Goal: Task Accomplishment & Management: Use online tool/utility

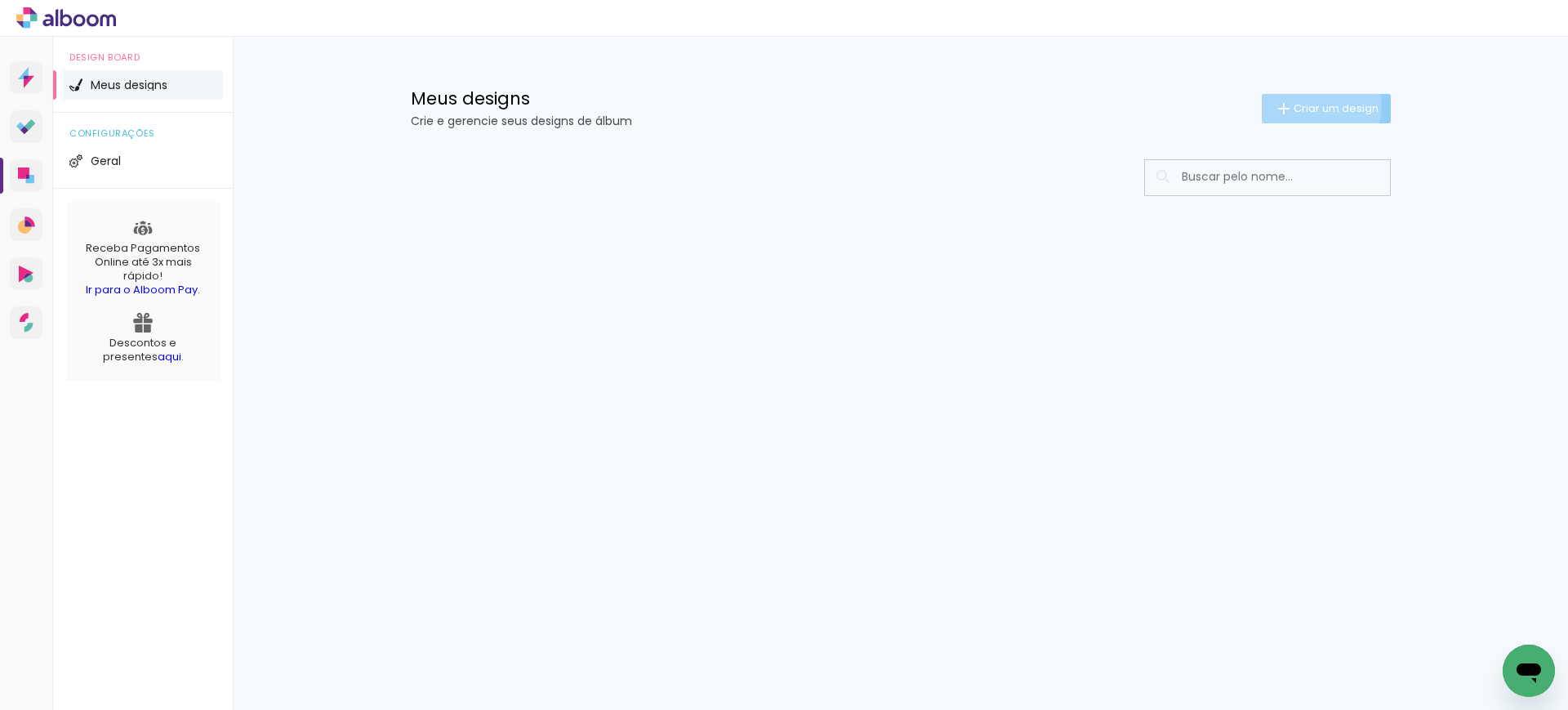
click at [1297, 105] on span "Criar um design" at bounding box center [1336, 108] width 85 height 11
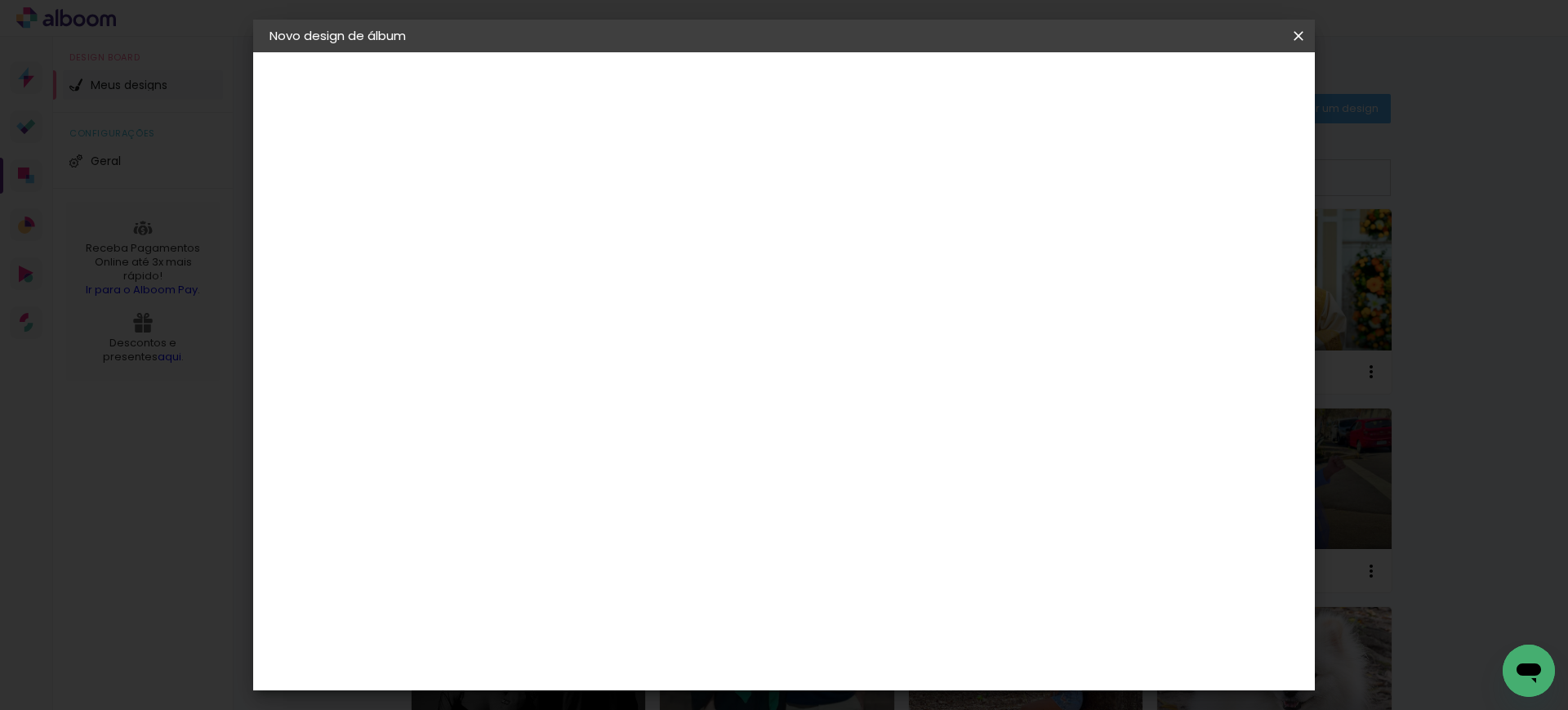
click at [0, 0] on paper-input-container "Título do álbum" at bounding box center [0, 0] width 0 height 0
click at [537, 216] on input at bounding box center [537, 220] width 0 height 25
type input "rosivanimjesus"
type paper-input "rosivanimjesus"
click at [0, 0] on slot "Avançar" at bounding box center [0, 0] width 0 height 0
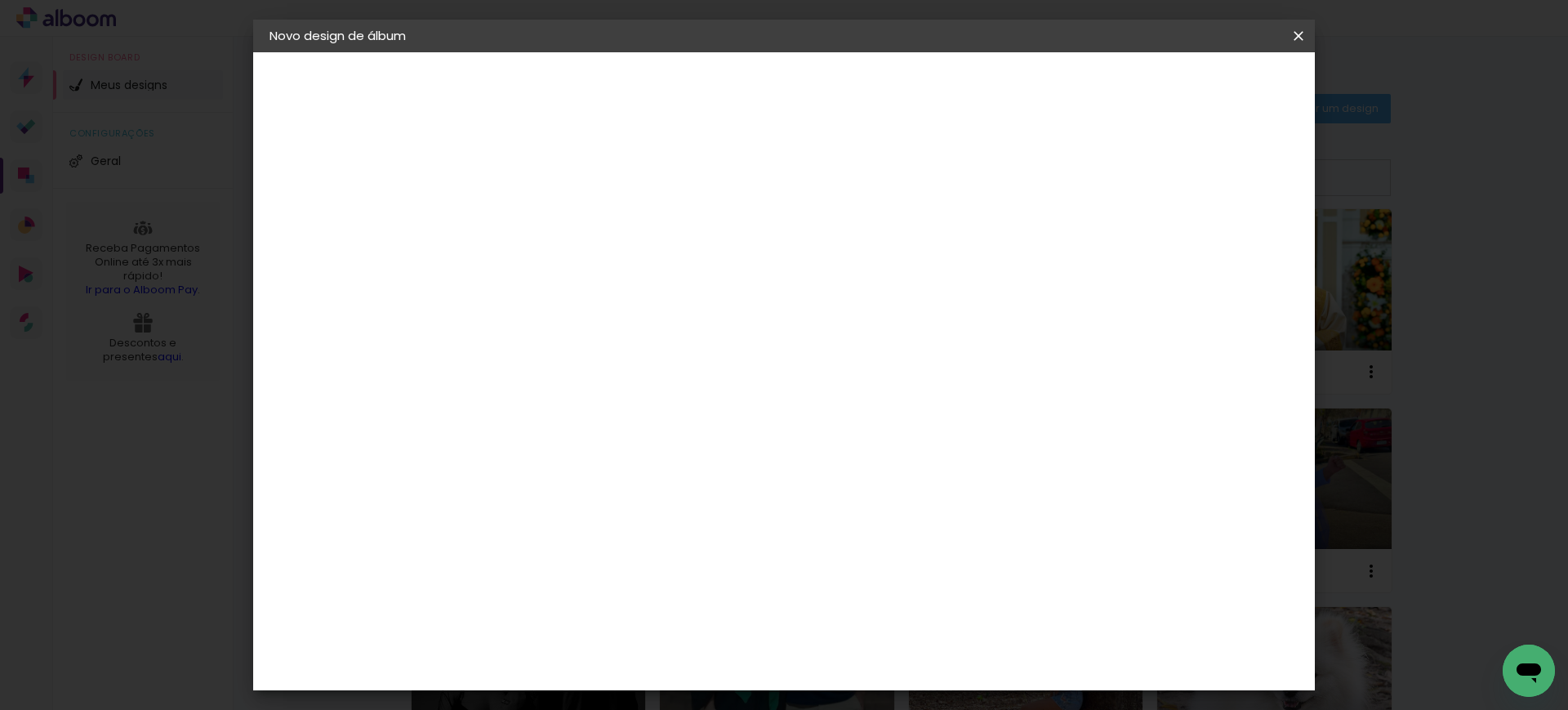
click at [0, 0] on slot "Tamanho Livre" at bounding box center [0, 0] width 0 height 0
click at [842, 98] on paper-button "Avançar" at bounding box center [802, 86] width 80 height 28
click at [500, 466] on input "30" at bounding box center [485, 463] width 42 height 24
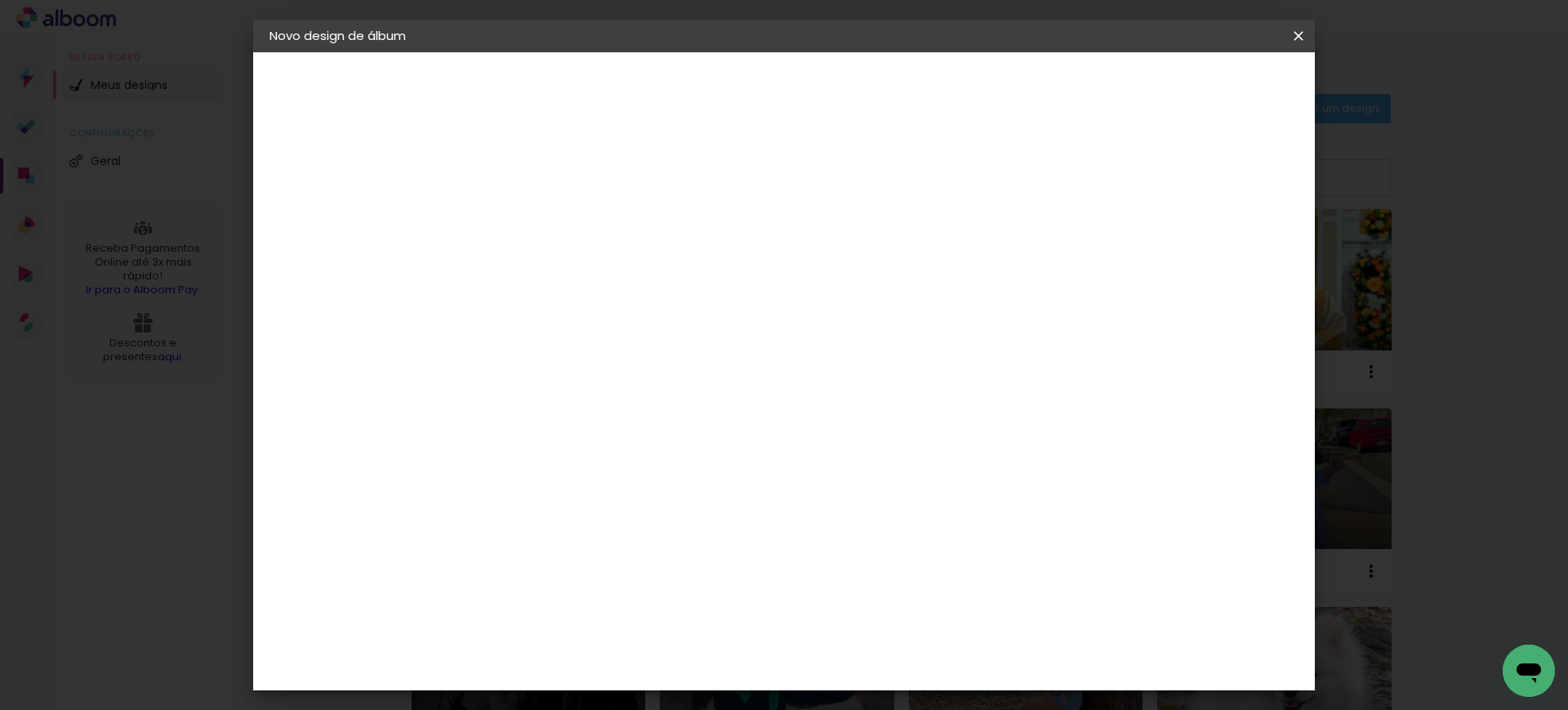
click at [500, 466] on input "30" at bounding box center [485, 463] width 42 height 24
type input "21"
type paper-input "21"
click at [871, 598] on paper-input-container "60 cm" at bounding box center [882, 585] width 73 height 41
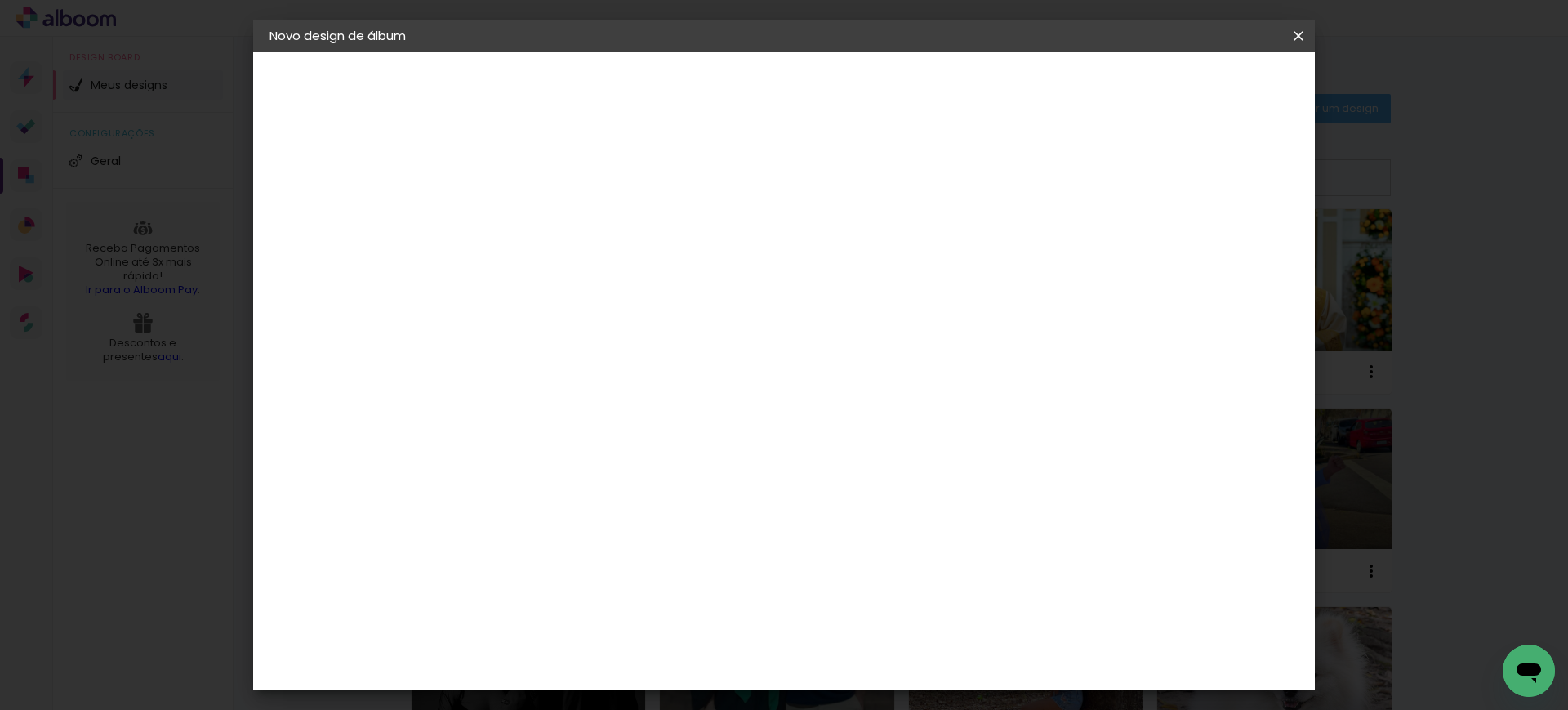
click at [871, 598] on paper-input-container "60 cm" at bounding box center [882, 585] width 73 height 41
click at [883, 578] on input "60" at bounding box center [873, 584] width 42 height 24
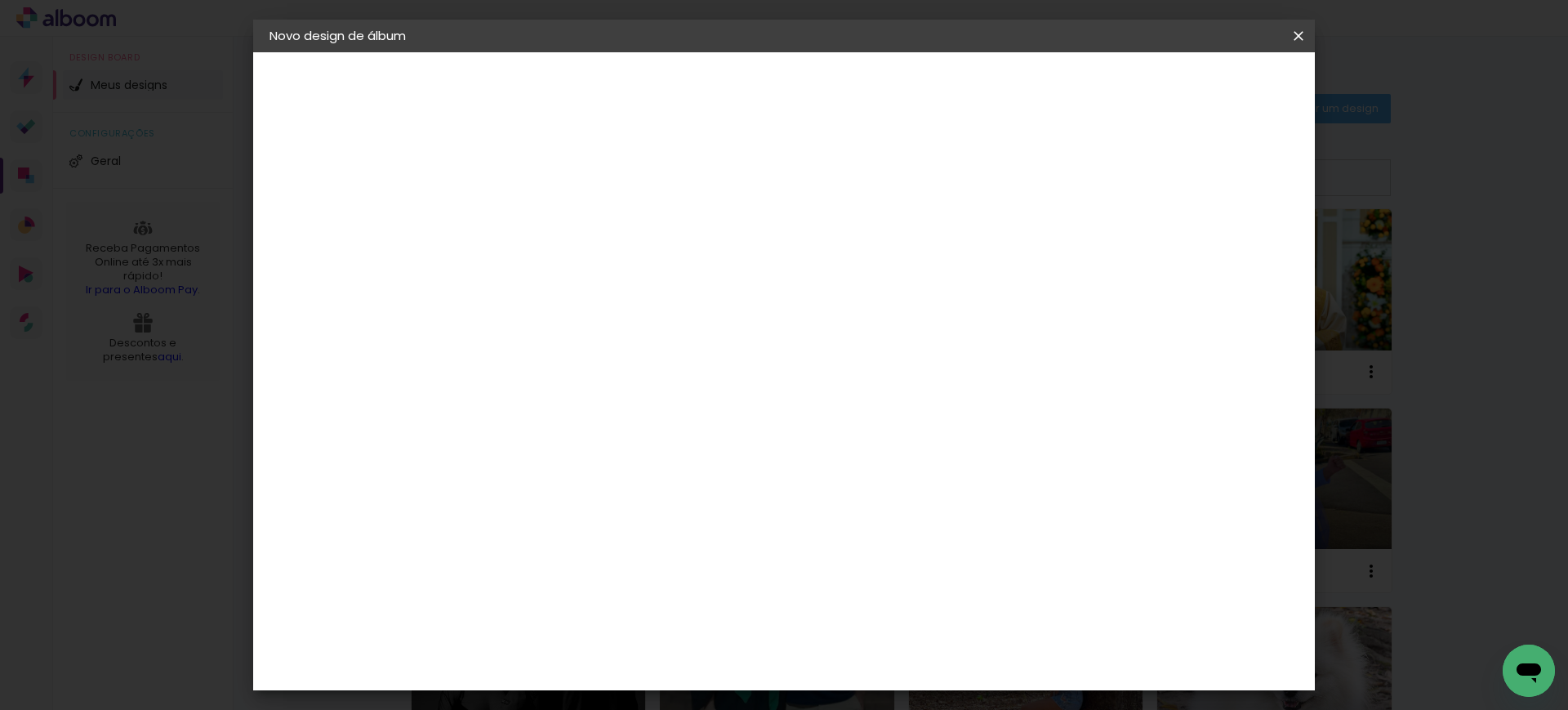
scroll to position [125, 0]
type input "40"
type paper-input "40"
click at [508, 464] on div "cm" at bounding box center [516, 471] width 19 height 24
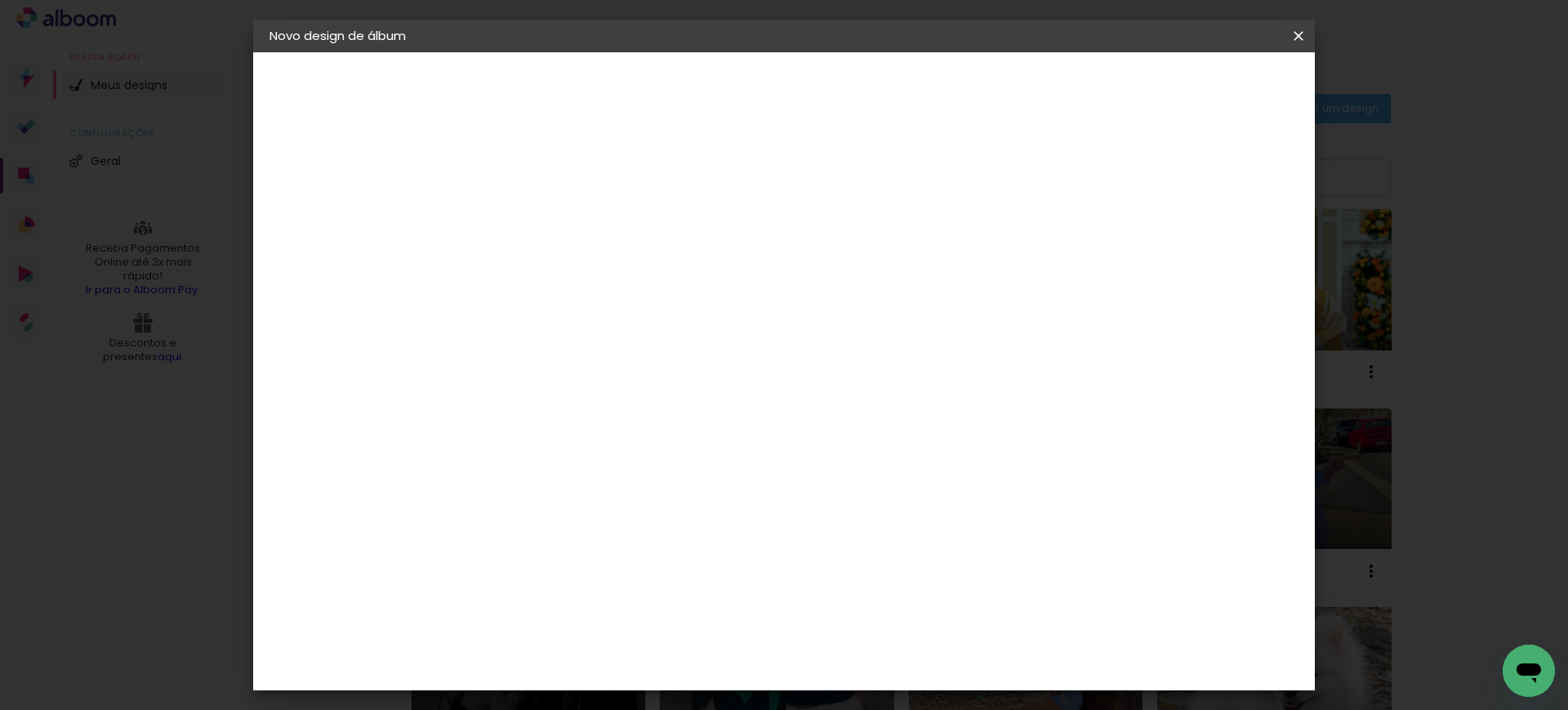
click at [508, 464] on div "cm" at bounding box center [516, 471] width 19 height 24
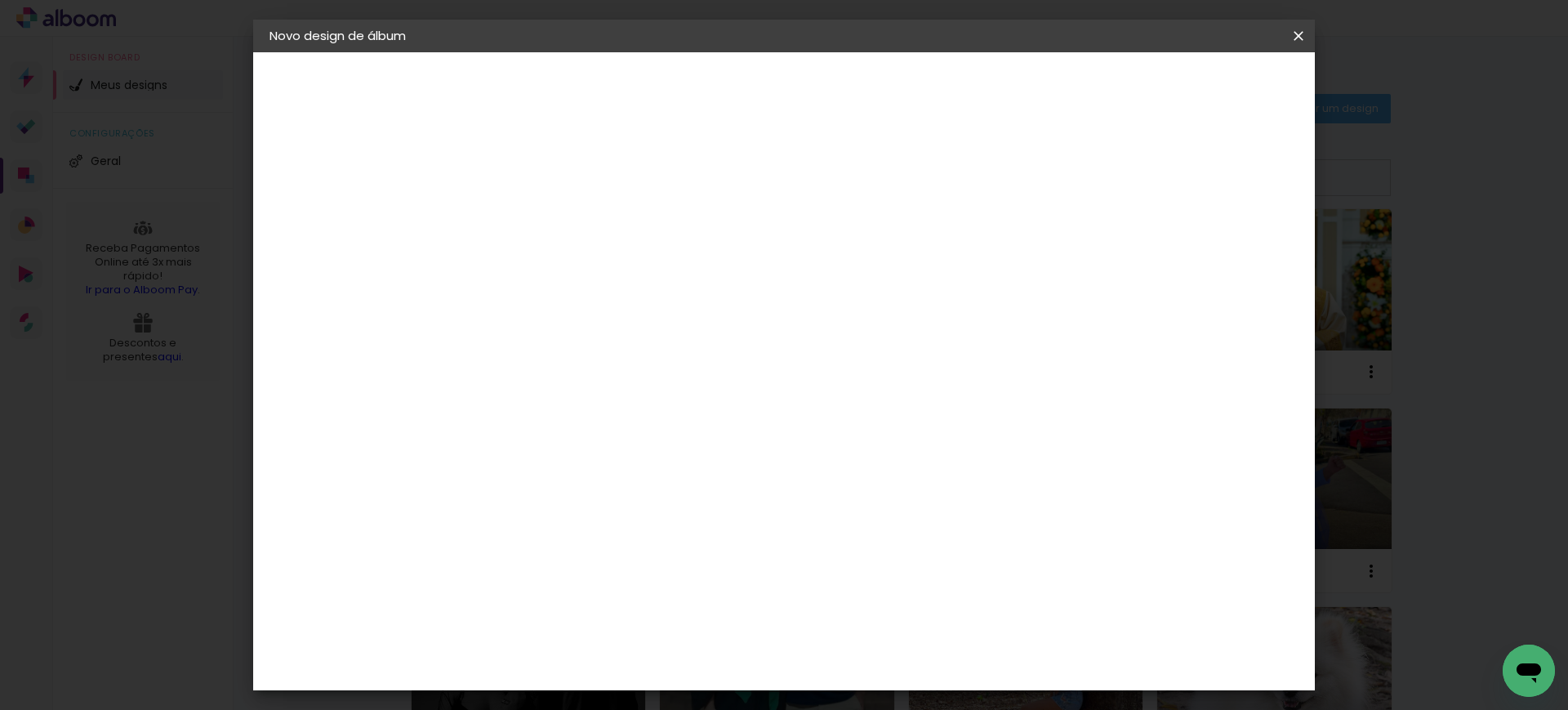
drag, startPoint x: 506, startPoint y: 465, endPoint x: 483, endPoint y: 475, distance: 25.1
click at [483, 475] on div "21" at bounding box center [495, 471] width 62 height 24
click at [483, 475] on div "cm" at bounding box center [495, 596] width 80 height 335
drag, startPoint x: 505, startPoint y: 585, endPoint x: 492, endPoint y: 585, distance: 13.0
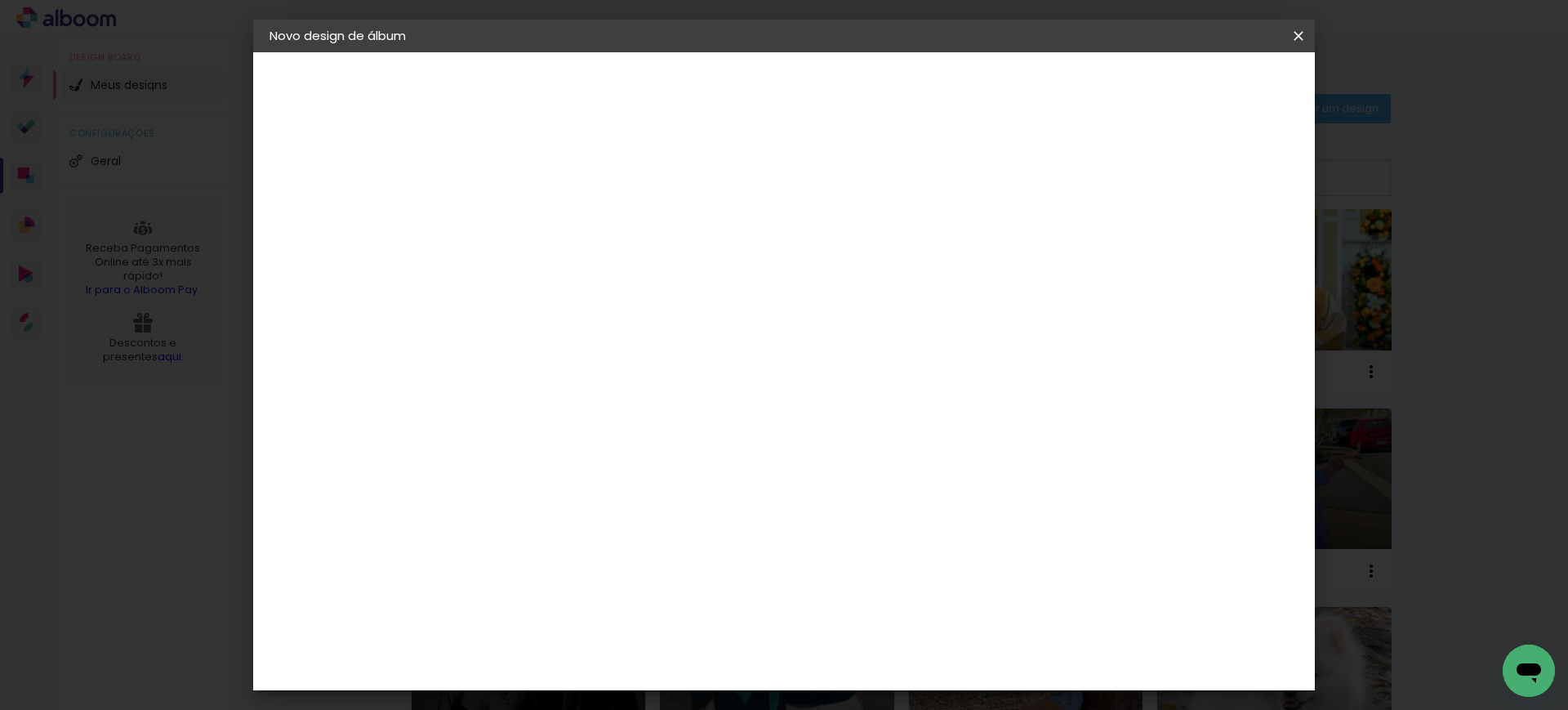
click at [492, 585] on input "21" at bounding box center [485, 595] width 42 height 24
type input "27,7"
type paper-input "27,7"
type input "15"
type paper-input "15"
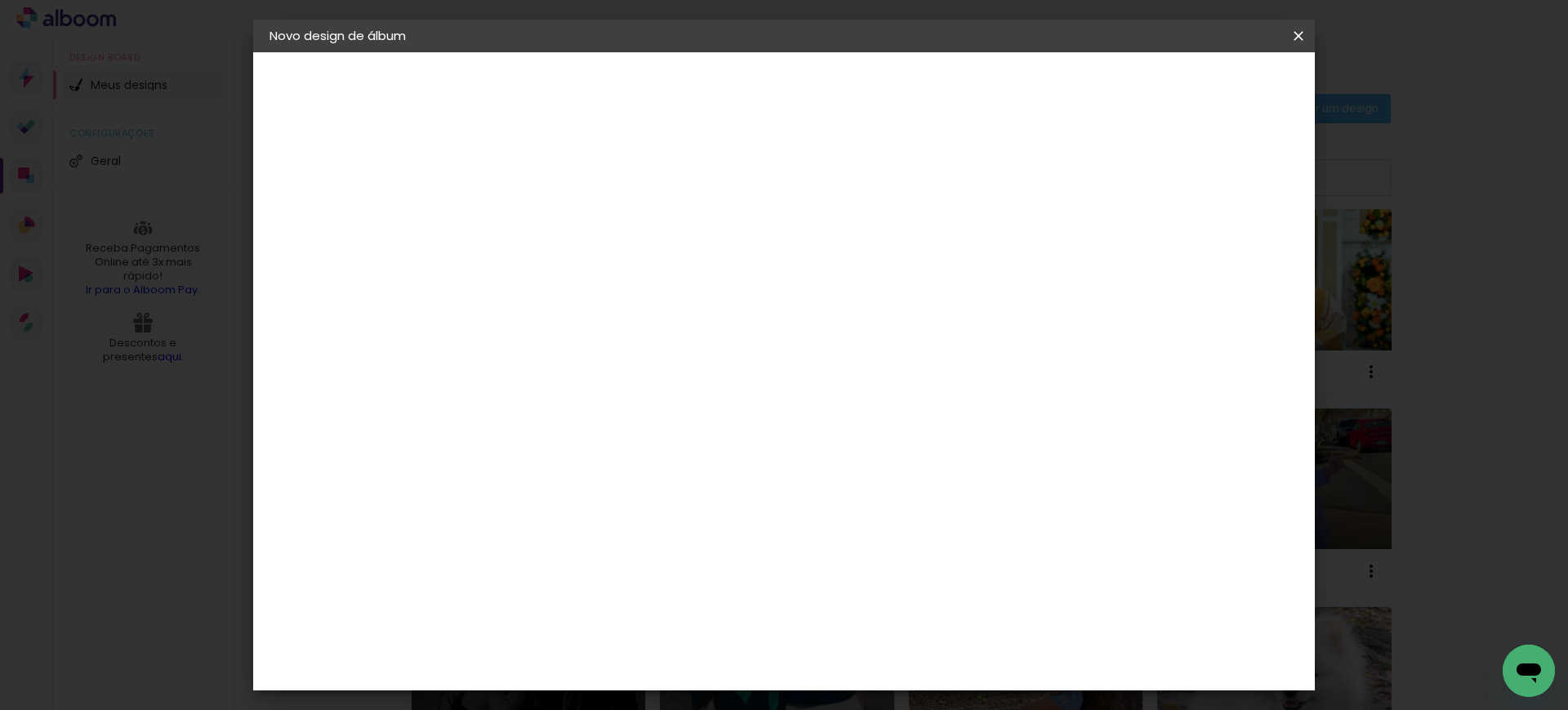
click at [1195, 240] on input "15" at bounding box center [1180, 246] width 29 height 24
type input "1"
type paper-input "1"
click at [548, 192] on input "1" at bounding box center [525, 188] width 56 height 20
click at [1194, 86] on span "Iniciar design" at bounding box center [1156, 87] width 74 height 12
